Goal: Task Accomplishment & Management: Manage account settings

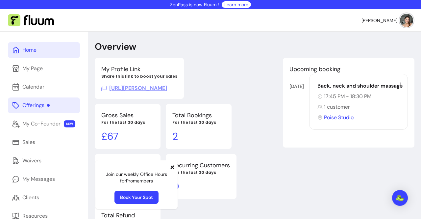
click at [46, 106] on div "Offerings" at bounding box center [35, 105] width 27 height 8
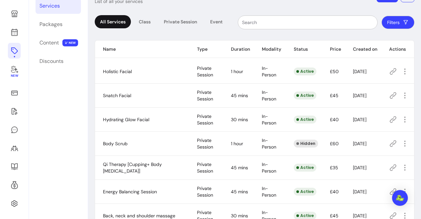
scroll to position [54, 0]
click at [17, 38] on link at bounding box center [14, 33] width 13 height 16
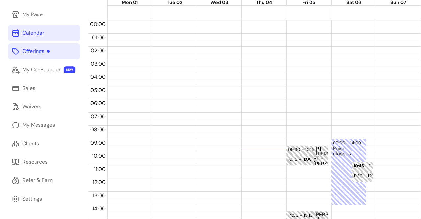
scroll to position [26, 0]
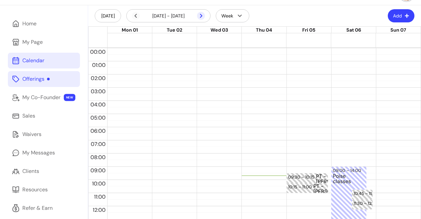
click at [201, 18] on icon at bounding box center [201, 16] width 8 height 8
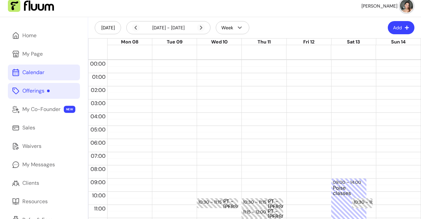
scroll to position [15, 0]
click at [392, 31] on button "Add" at bounding box center [401, 27] width 26 height 13
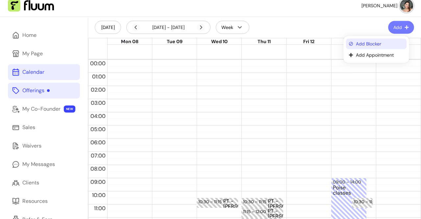
click at [376, 44] on span "Add Blocker" at bounding box center [380, 43] width 48 height 7
select select "*********"
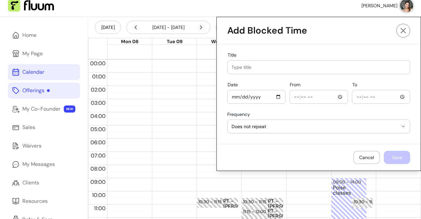
click at [228, 95] on div "Date" at bounding box center [257, 96] width 58 height 13
click at [236, 96] on input "Date" at bounding box center [256, 96] width 50 height 7
type input "[DATE]"
click at [283, 96] on div "Date [DATE] From To" at bounding box center [318, 93] width 183 height 22
click at [290, 96] on div "From" at bounding box center [319, 96] width 58 height 13
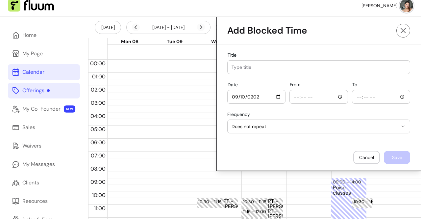
type input "08:00"
click at [356, 93] on input "To" at bounding box center [381, 96] width 50 height 7
click at [357, 96] on input "To" at bounding box center [381, 96] width 50 height 7
click at [356, 96] on input "To" at bounding box center [381, 96] width 50 height 7
type input "20:00"
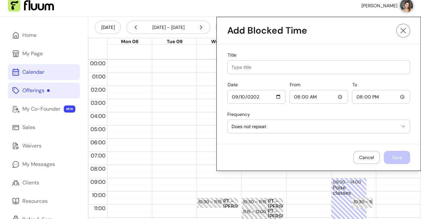
click at [344, 132] on div "**********" at bounding box center [318, 123] width 183 height 24
click at [326, 129] on button "Does not repeat" at bounding box center [319, 126] width 182 height 13
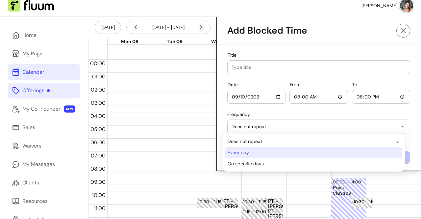
click at [272, 154] on span "Every day" at bounding box center [310, 152] width 165 height 7
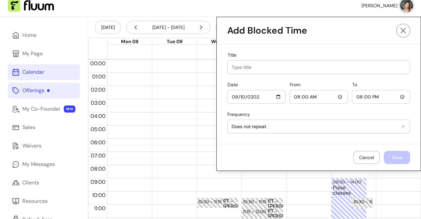
select select "*********"
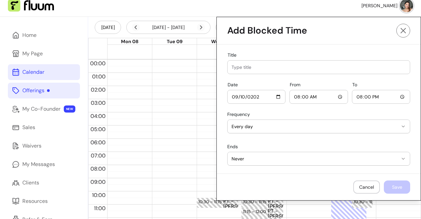
click at [260, 156] on span "Never" at bounding box center [314, 158] width 166 height 7
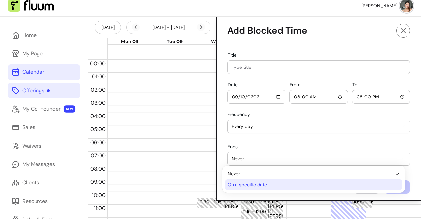
click at [256, 185] on span "On a specific date" at bounding box center [310, 184] width 165 height 7
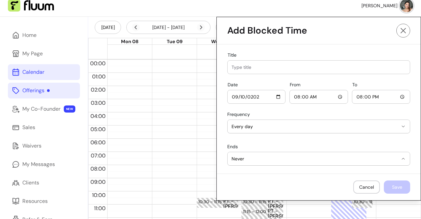
select select "**********"
click at [343, 159] on input "Date" at bounding box center [365, 158] width 82 height 7
click at [398, 157] on input "Date" at bounding box center [365, 158] width 82 height 7
type input "[DATE]"
click at [295, 67] on input "Title" at bounding box center [318, 67] width 174 height 7
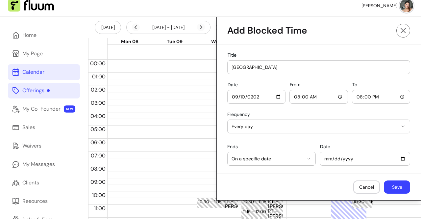
type input "[GEOGRAPHIC_DATA]"
click at [385, 185] on button "Save" at bounding box center [397, 186] width 26 height 13
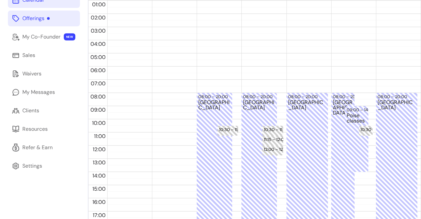
scroll to position [0, 0]
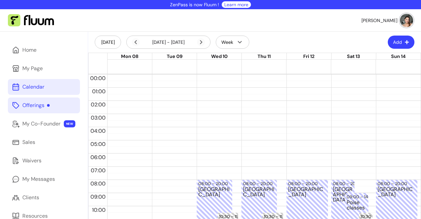
click at [45, 106] on div "Offerings" at bounding box center [35, 105] width 27 height 8
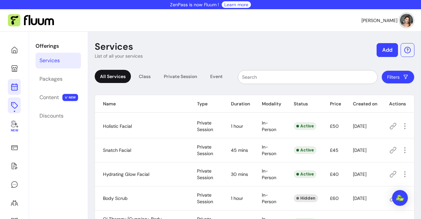
click at [12, 88] on icon at bounding box center [15, 87] width 8 height 8
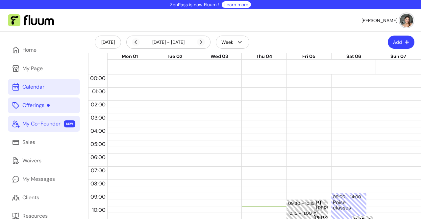
click at [52, 128] on link "My Co-Founder NEW" at bounding box center [44, 124] width 72 height 16
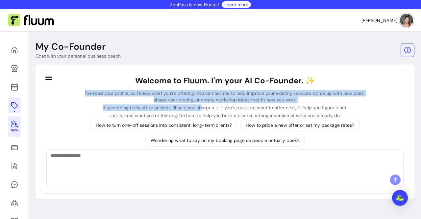
drag, startPoint x: 84, startPoint y: 93, endPoint x: 198, endPoint y: 106, distance: 115.2
click at [198, 106] on div "Welcome to Fluum. I'm your AI Co-Founder. ✨ I've read your profile, so I know w…" at bounding box center [225, 96] width 329 height 43
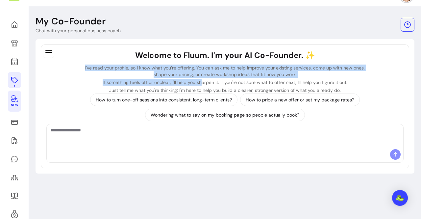
scroll to position [26, 0]
click at [195, 80] on p "If something feels off or unclear, I'll help you sharpen it. If you're not sure…" at bounding box center [225, 82] width 287 height 7
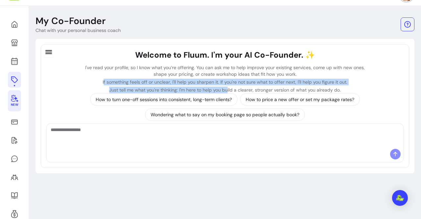
drag, startPoint x: 102, startPoint y: 79, endPoint x: 225, endPoint y: 90, distance: 123.8
click at [225, 90] on div "Welcome to Fluum. I'm your AI Co-Founder. ✨ I've read your profile, so I know w…" at bounding box center [225, 71] width 329 height 43
click at [225, 85] on p "If something feels off or unclear, I'll help you sharpen it. If you're not sure…" at bounding box center [225, 82] width 287 height 7
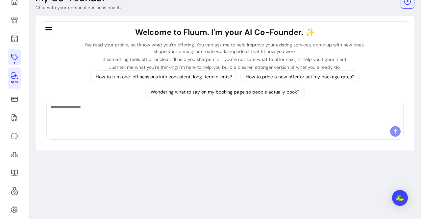
scroll to position [49, 0]
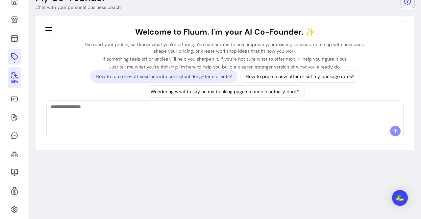
click at [192, 79] on p "How to turn one-off sessions into consistent, long-term clients?" at bounding box center [164, 76] width 136 height 7
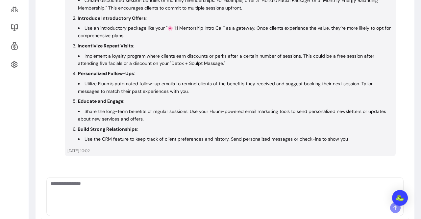
scroll to position [207, 0]
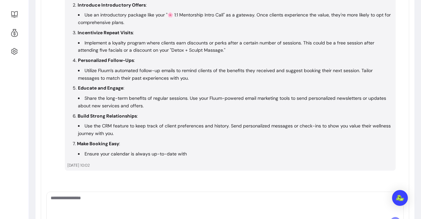
click at [97, 194] on textarea "Ask me anything..." at bounding box center [225, 204] width 349 height 20
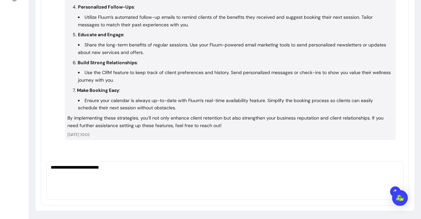
scroll to position [260, 0]
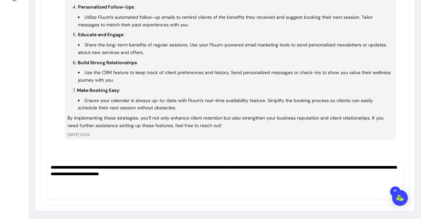
click at [223, 175] on textarea "**********" at bounding box center [225, 174] width 349 height 20
type textarea "**********"
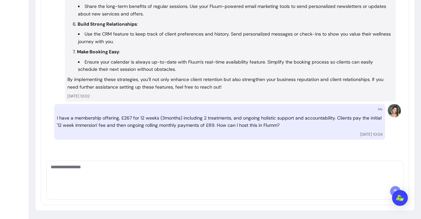
scroll to position [298, 0]
click at [169, 178] on textarea "Ask me anything..." at bounding box center [225, 173] width 349 height 20
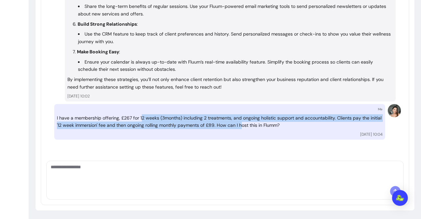
drag, startPoint x: 142, startPoint y: 110, endPoint x: 254, endPoint y: 127, distance: 113.7
click at [254, 127] on div "Me I have a membership offering, £267 for 12 weeks (3months) including 2 treatm…" at bounding box center [219, 122] width 331 height 36
click at [254, 127] on p "I have a membership offering, £267 for 12 weeks (3months) including 2 treatment…" at bounding box center [220, 121] width 326 height 15
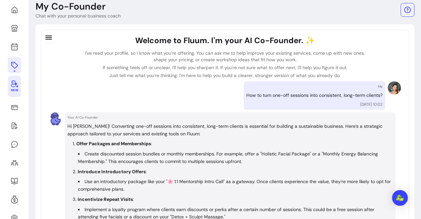
scroll to position [7, 0]
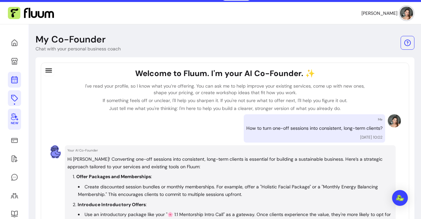
click at [15, 77] on icon at bounding box center [14, 54] width 111 height 94
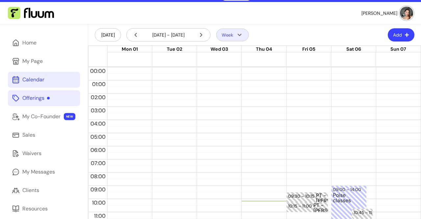
click at [232, 37] on button "Week" at bounding box center [232, 35] width 33 height 13
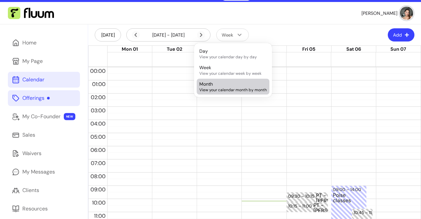
click at [233, 82] on div "Month View your calendar month by month" at bounding box center [232, 87] width 67 height 12
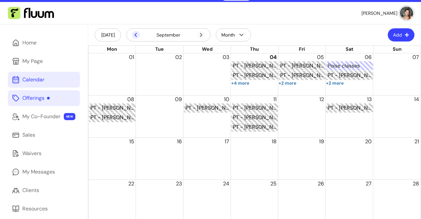
click at [134, 34] on icon at bounding box center [136, 35] width 8 height 8
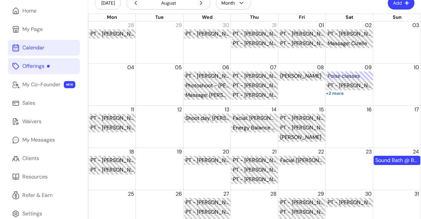
scroll to position [39, 0]
